Goal: Transaction & Acquisition: Purchase product/service

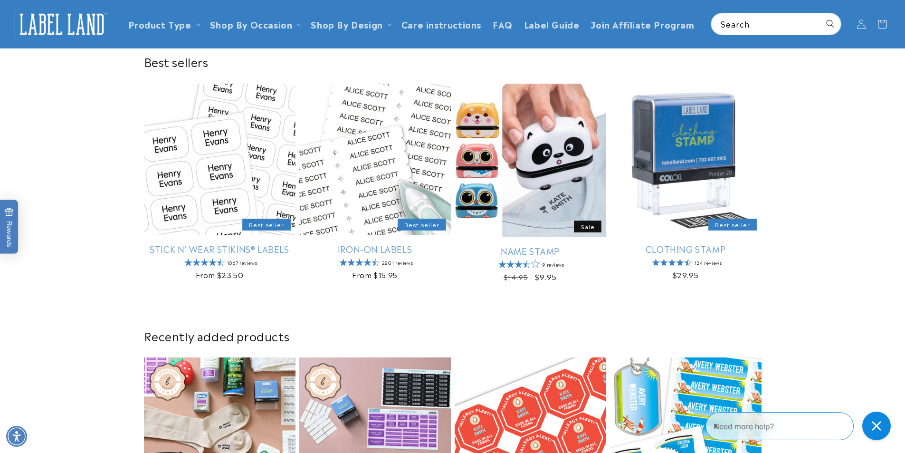
scroll to position [285, 0]
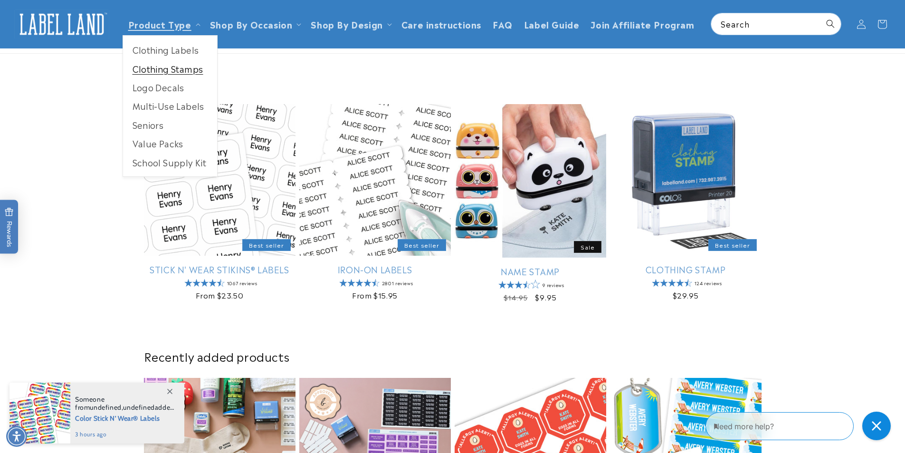
click at [187, 65] on link "Clothing Stamps" at bounding box center [170, 68] width 94 height 19
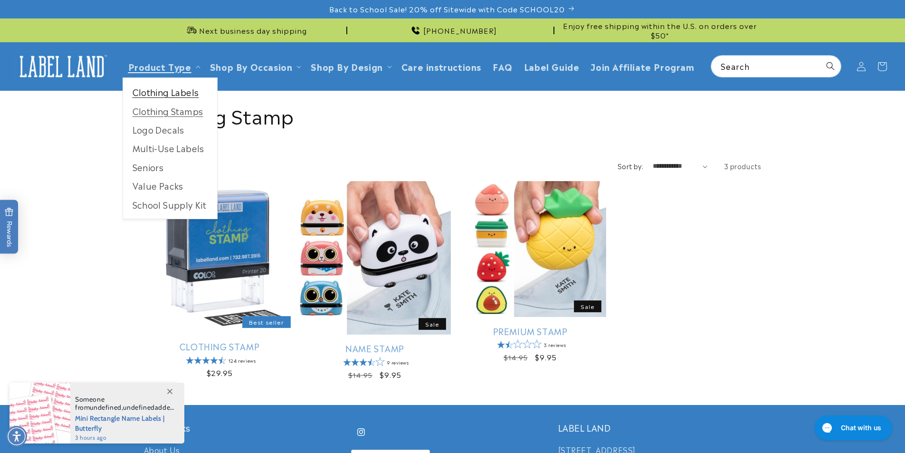
click at [164, 92] on link "Clothing Labels" at bounding box center [170, 92] width 94 height 19
